Goal: Book appointment/travel/reservation

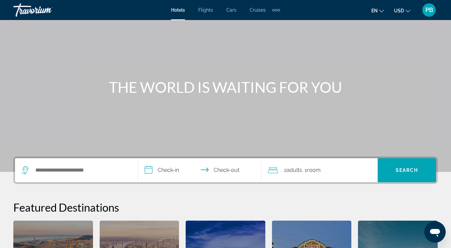
scroll to position [28, 0]
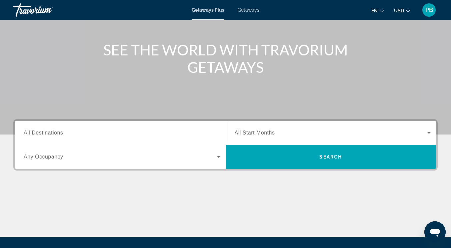
scroll to position [64, 0]
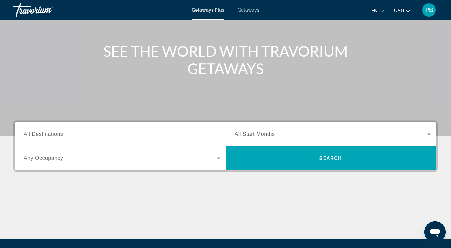
click at [75, 134] on input "Destination All Destinations" at bounding box center [122, 134] width 197 height 8
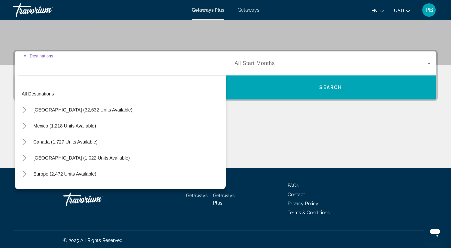
scroll to position [137, 0]
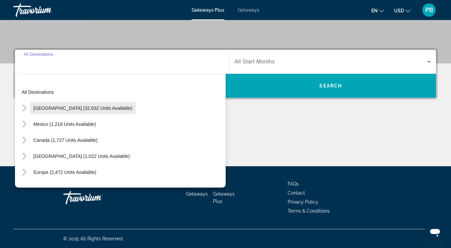
click at [60, 106] on span "[GEOGRAPHIC_DATA] (32,632 units available)" at bounding box center [82, 107] width 99 height 5
type input "**********"
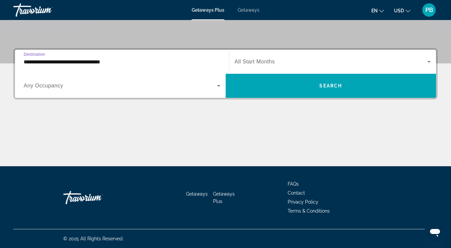
click at [51, 85] on span "Any Occupancy" at bounding box center [44, 86] width 40 height 6
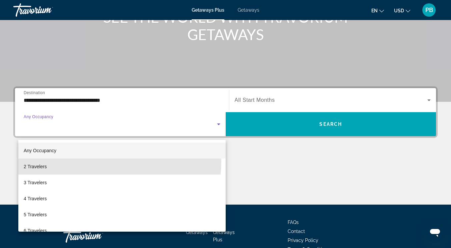
scroll to position [91, 0]
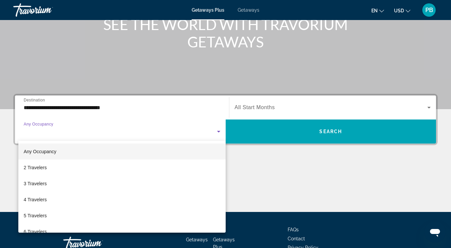
click at [41, 152] on span "Any Occupancy" at bounding box center [40, 151] width 33 height 5
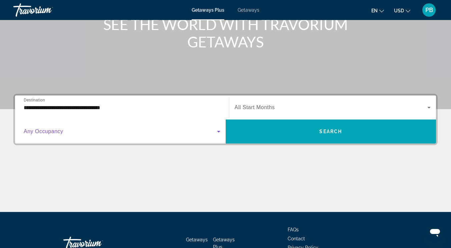
click at [271, 106] on span "All Start Months" at bounding box center [255, 107] width 40 height 6
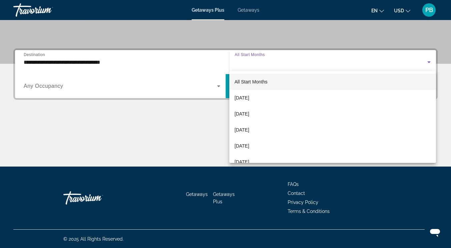
scroll to position [137, 0]
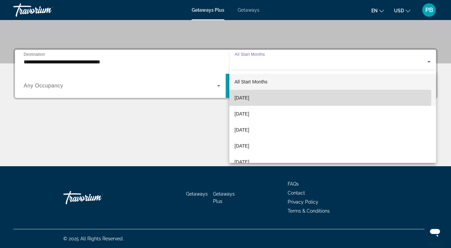
click at [249, 95] on span "[DATE]" at bounding box center [242, 98] width 15 height 8
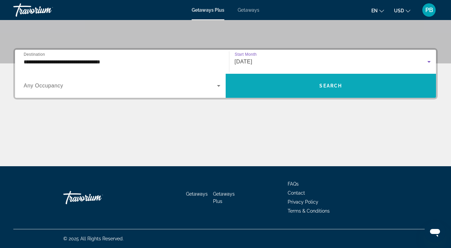
click at [362, 95] on span "Search widget" at bounding box center [331, 86] width 211 height 24
